Goal: Task Accomplishment & Management: Manage account settings

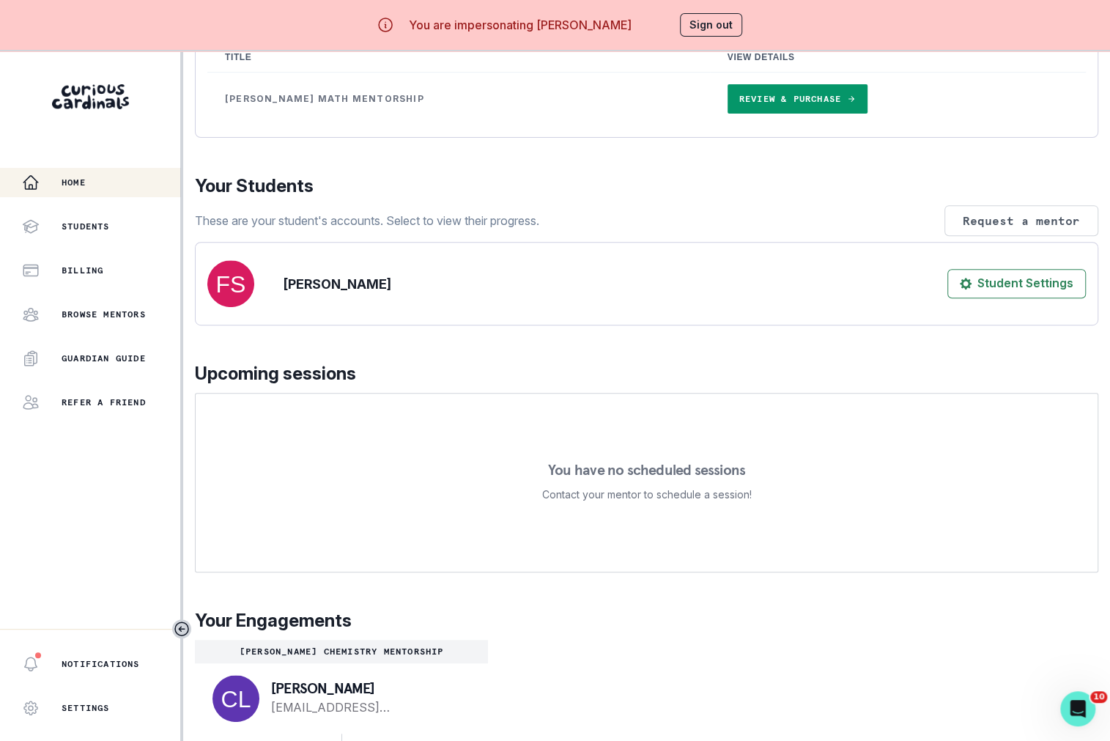
scroll to position [51, 0]
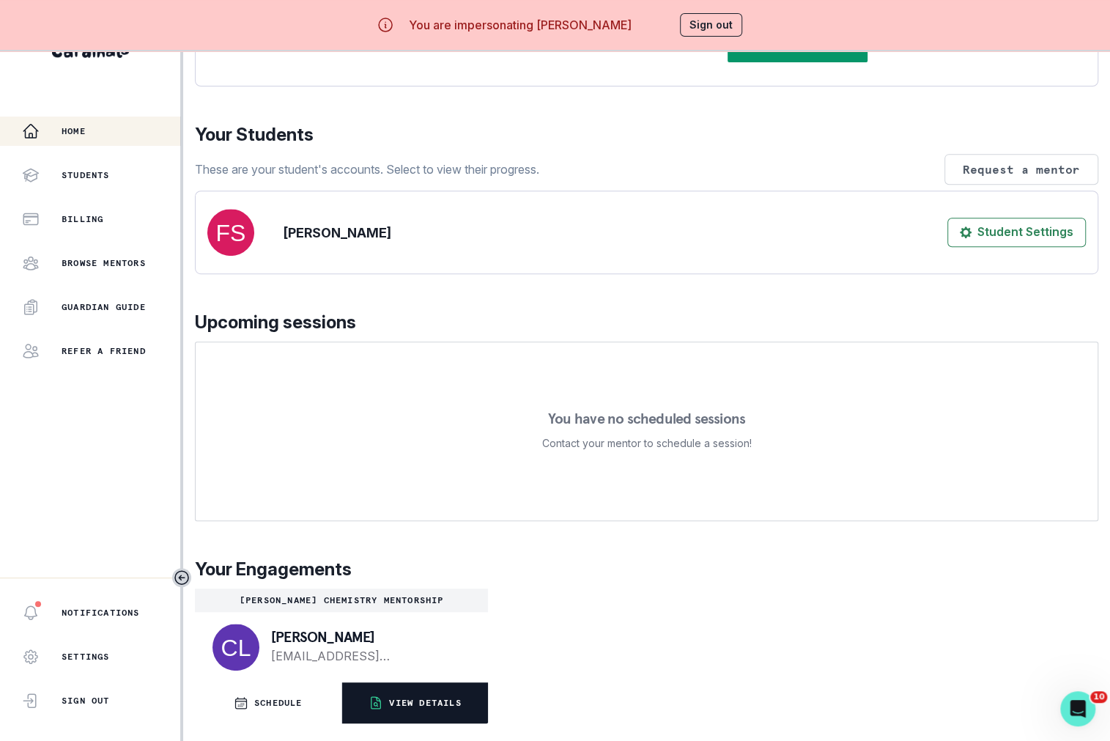
click at [396, 707] on p "VIEW DETAILS" at bounding box center [425, 703] width 72 height 12
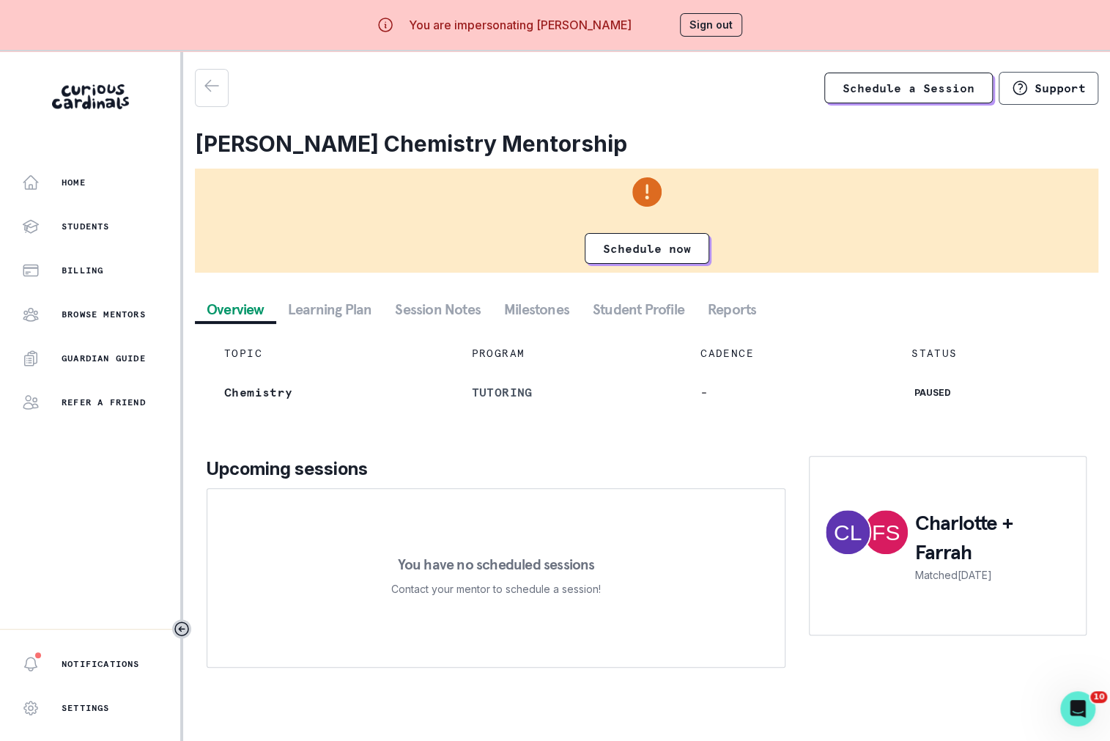
click at [646, 303] on button "Student Profile" at bounding box center [638, 309] width 115 height 26
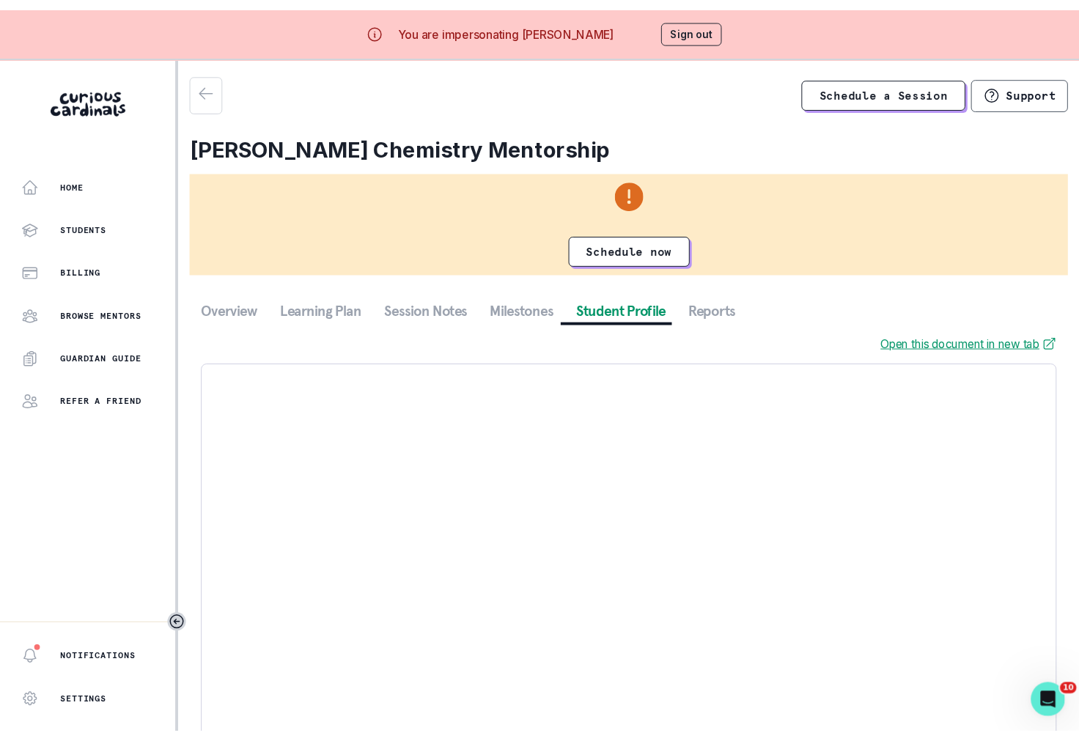
scroll to position [16, 0]
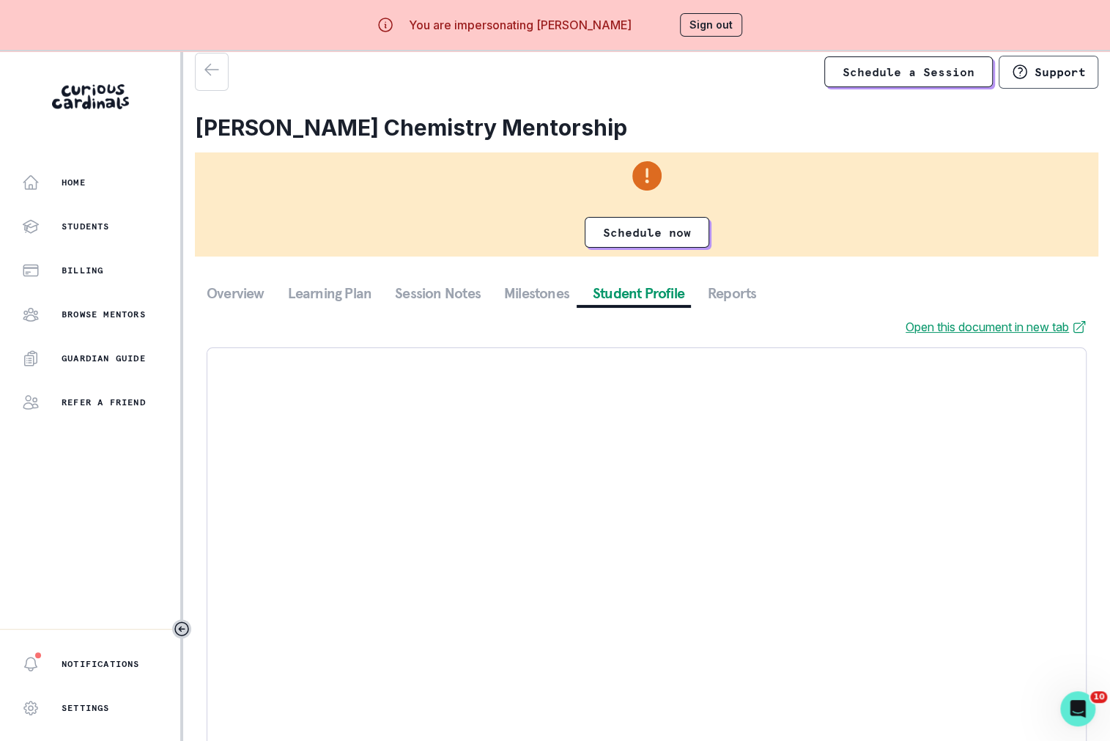
click at [422, 292] on button "Session Notes" at bounding box center [437, 293] width 109 height 26
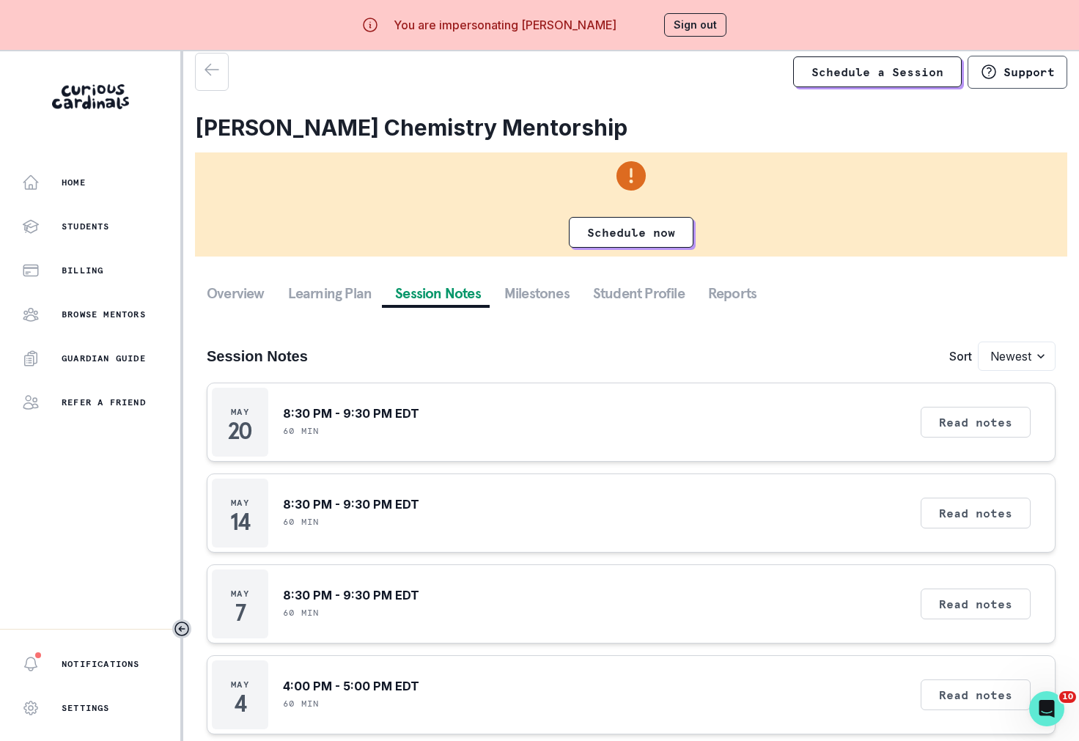
click at [692, 32] on button "Sign out" at bounding box center [695, 24] width 62 height 23
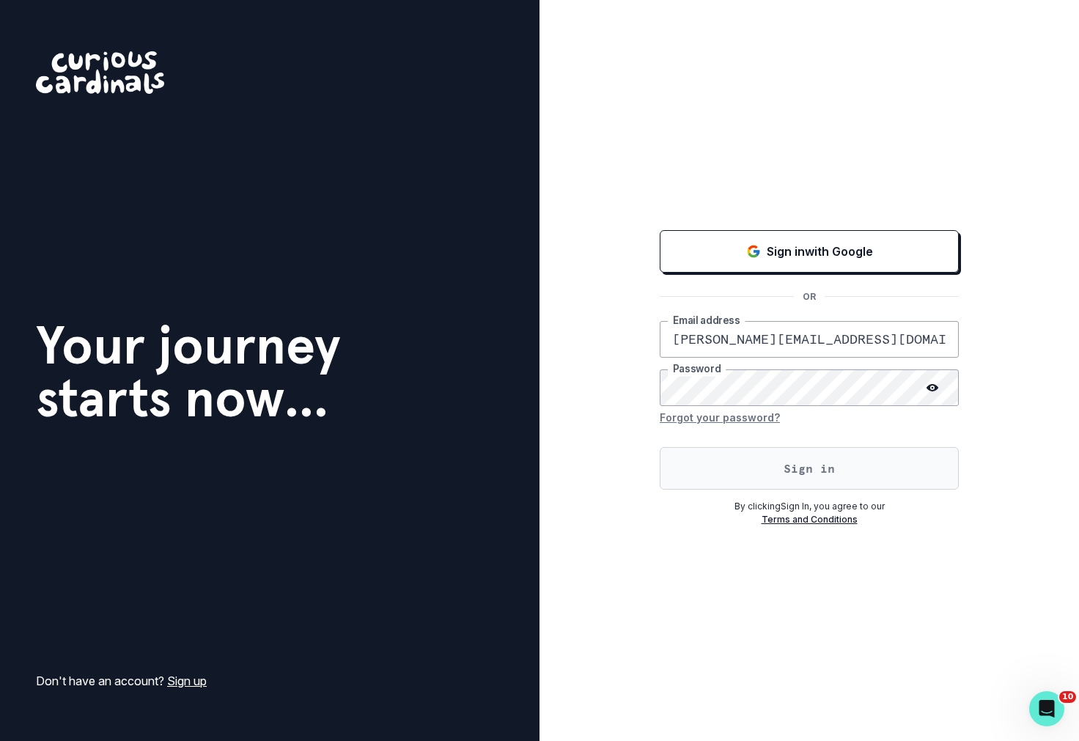
click at [742, 465] on button "Sign in" at bounding box center [808, 468] width 299 height 42
